Goal: Download file/media: Download file/media

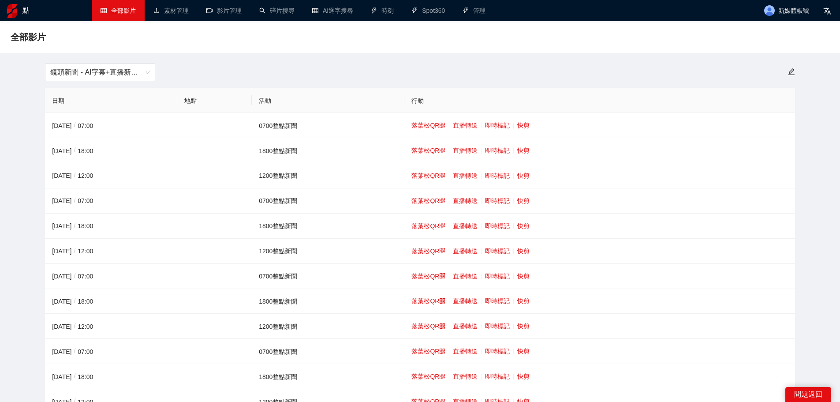
drag, startPoint x: 699, startPoint y: 65, endPoint x: 604, endPoint y: 95, distance: 99.8
click at [699, 65] on div "鏡頭新聞 - AI字幕+直播新聞（[DATE]-[DATE]）" at bounding box center [420, 72] width 760 height 18
click at [520, 172] on font "快剪" at bounding box center [523, 175] width 12 height 7
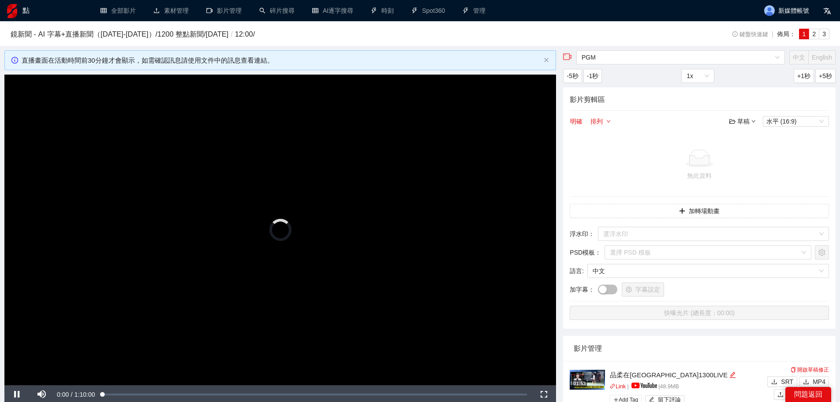
click at [179, 191] on video "Video Player" at bounding box center [279, 229] width 551 height 310
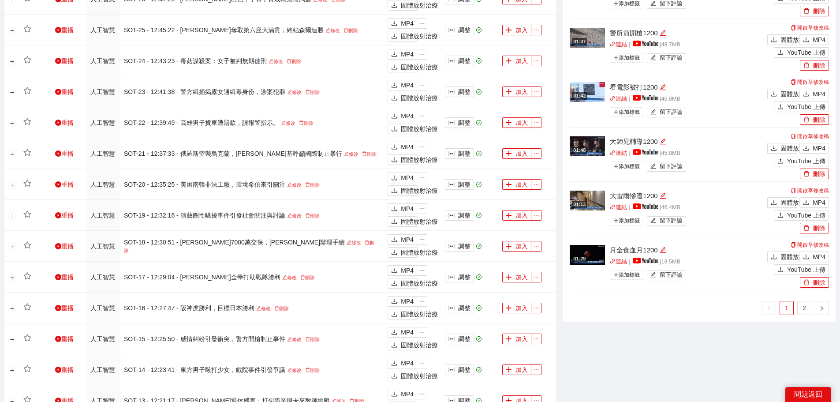
scroll to position [617, 0]
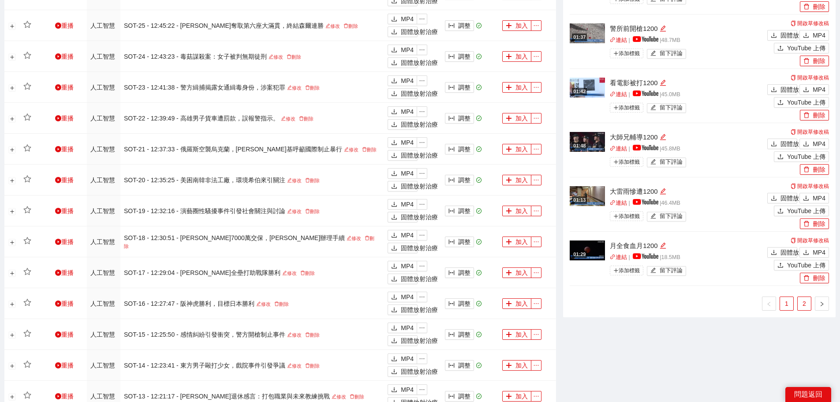
click at [803, 305] on font "2" at bounding box center [804, 303] width 4 height 7
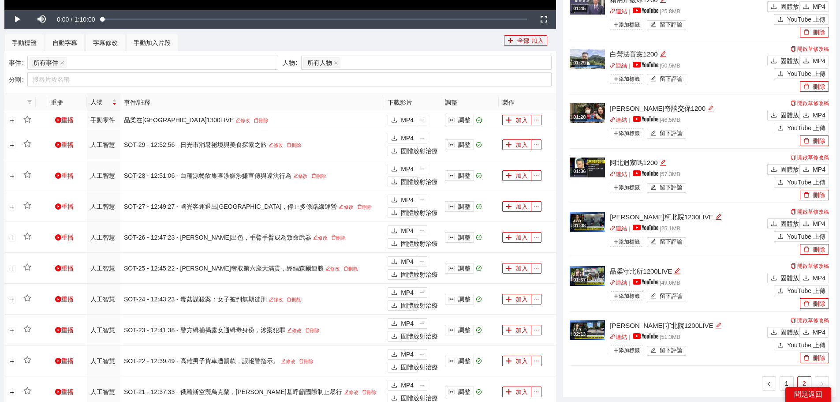
scroll to position [353, 0]
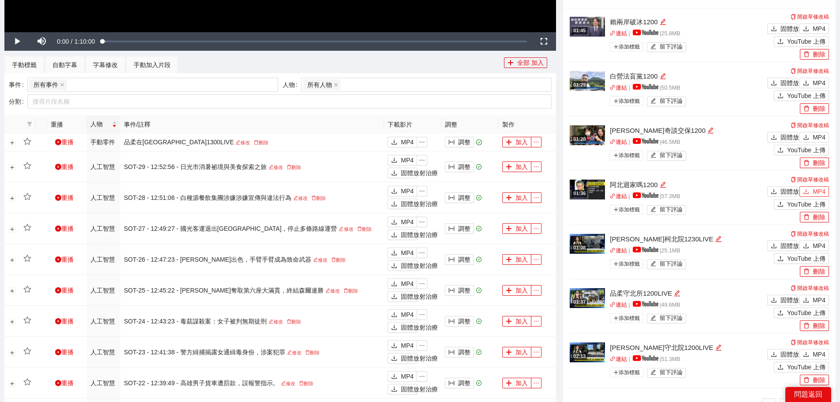
click at [816, 190] on font "MP4" at bounding box center [818, 191] width 13 height 7
click at [814, 135] on font "MP4" at bounding box center [818, 137] width 13 height 7
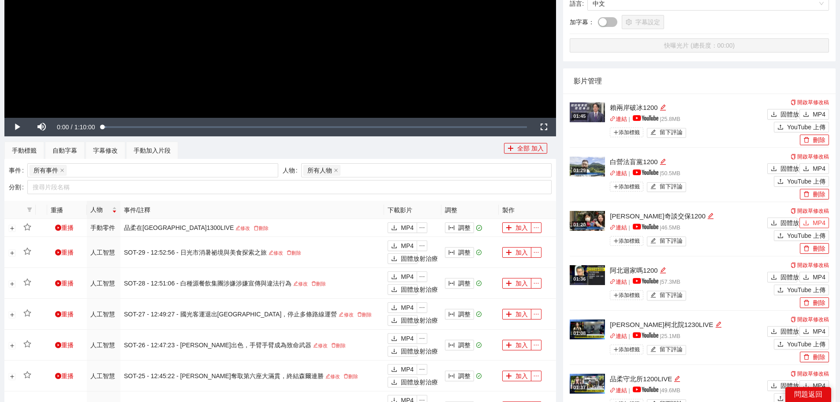
scroll to position [264, 0]
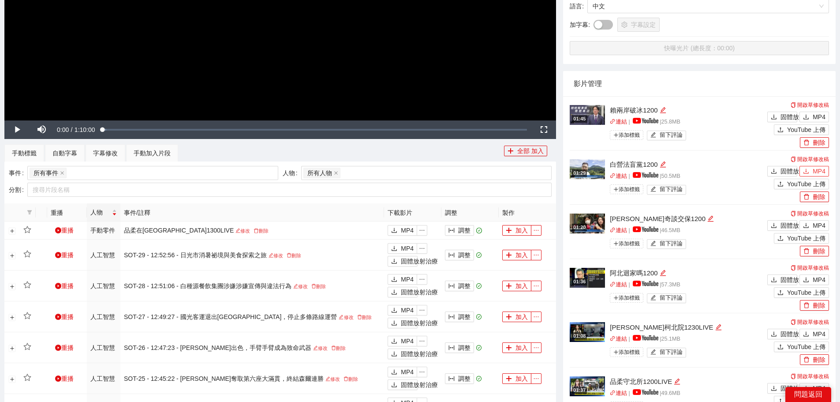
click at [813, 167] on font "MP4" at bounding box center [818, 170] width 13 height 7
click at [813, 119] on font "MP4" at bounding box center [818, 116] width 13 height 7
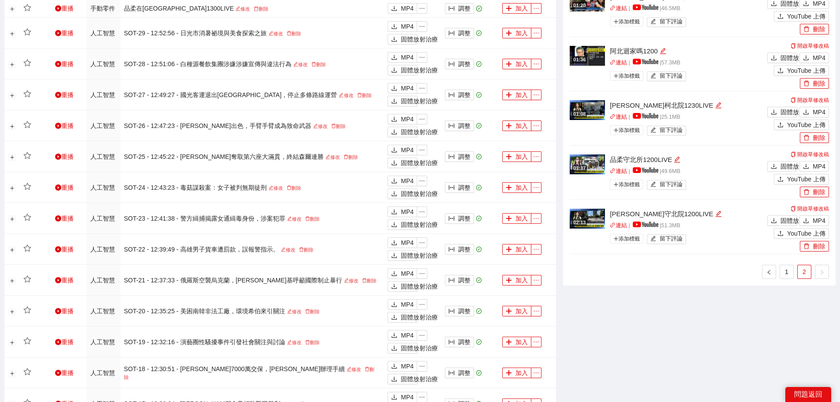
scroll to position [529, 0]
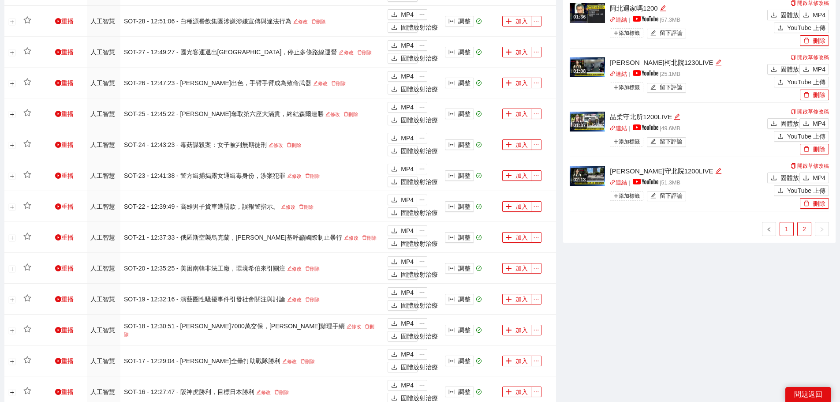
click at [791, 228] on link "1" at bounding box center [786, 228] width 13 height 13
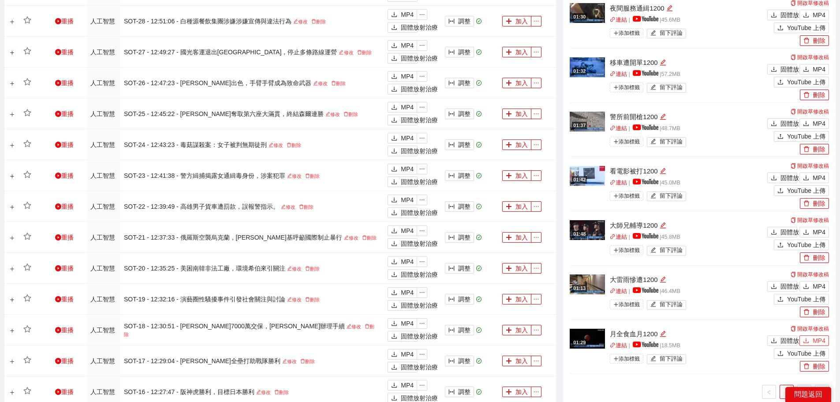
click at [810, 339] on button "MP4" at bounding box center [814, 340] width 30 height 11
click at [824, 283] on font "MP4" at bounding box center [818, 286] width 13 height 7
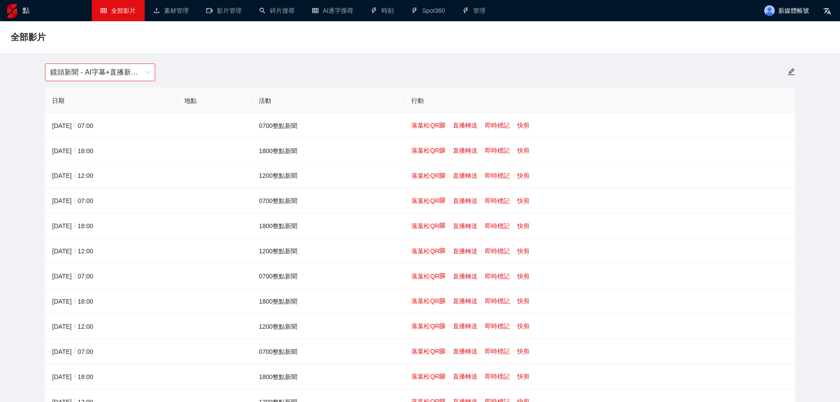
click at [48, 71] on div "鏡頭新聞 - AI字幕+直播新聞（[DATE]-[DATE]）" at bounding box center [100, 72] width 110 height 18
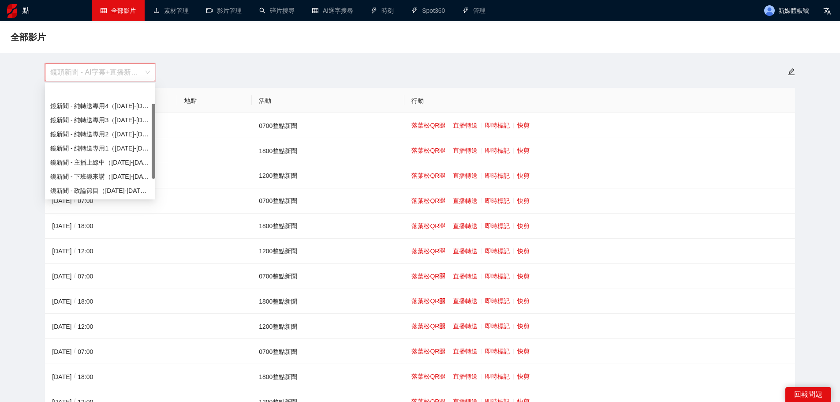
scroll to position [28, 0]
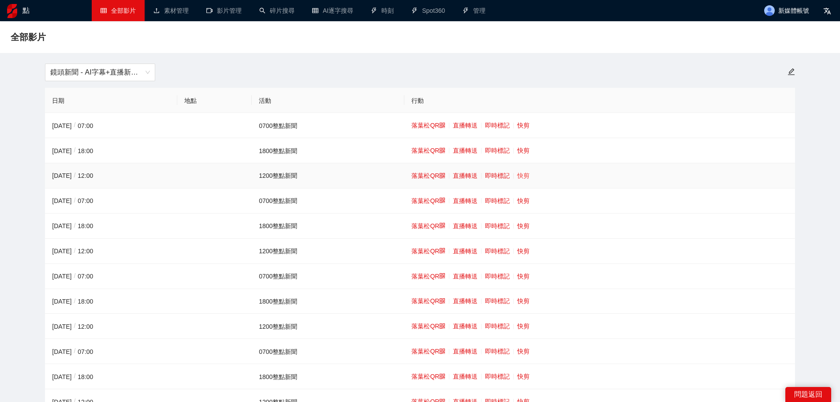
click at [523, 175] on font "快剪" at bounding box center [523, 175] width 12 height 7
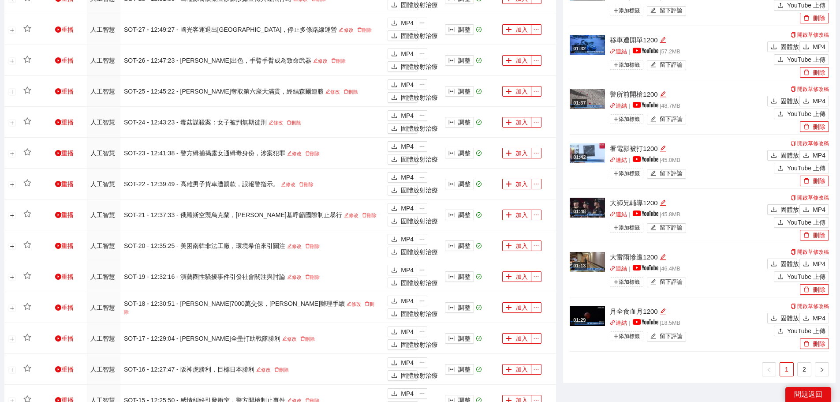
scroll to position [623, 0]
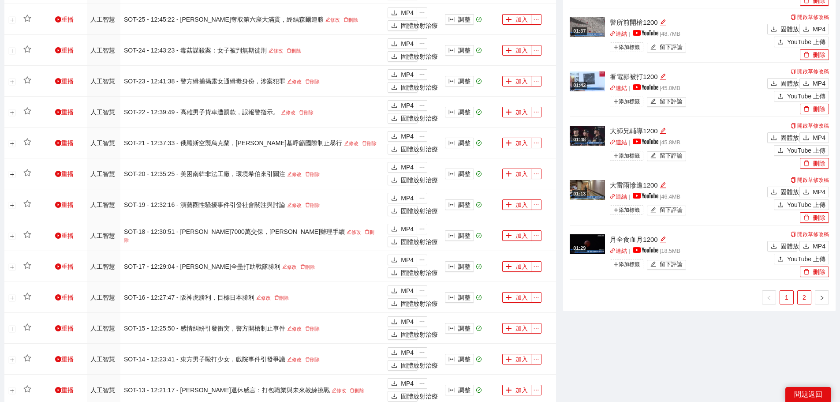
click at [799, 294] on link "2" at bounding box center [803, 296] width 13 height 13
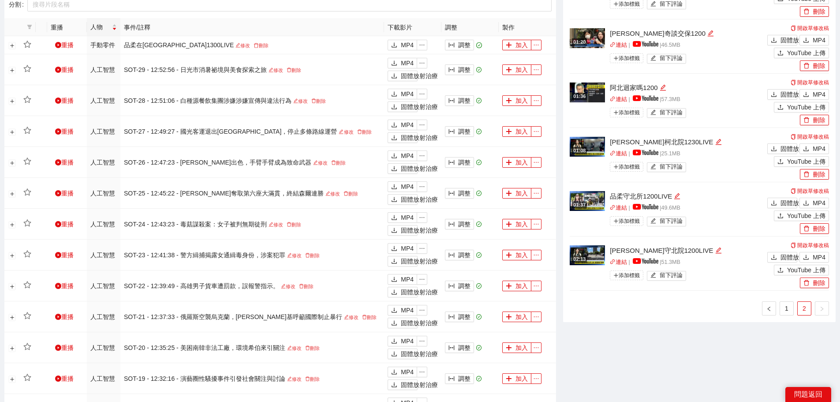
scroll to position [447, 0]
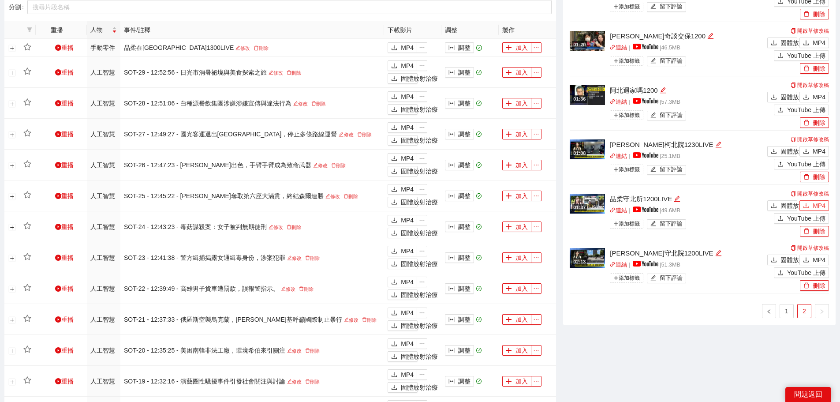
click at [817, 204] on font "MP4" at bounding box center [818, 205] width 13 height 7
